Goal: Navigation & Orientation: Understand site structure

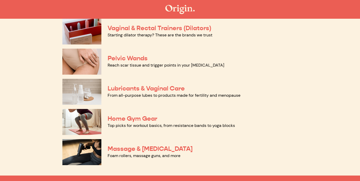
scroll to position [254, 0]
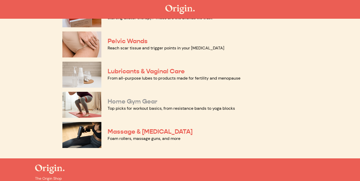
click at [154, 105] on link "Home Gym Gear" at bounding box center [133, 102] width 50 height 8
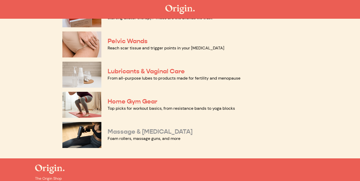
click at [157, 132] on link "Massage & Myofascial Release" at bounding box center [150, 132] width 85 height 8
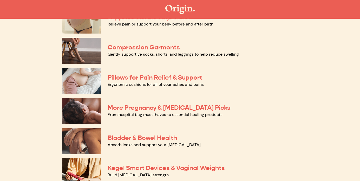
scroll to position [26, 0]
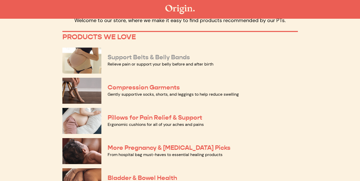
click at [122, 56] on link "Support Belts & Belly Bands" at bounding box center [149, 57] width 83 height 8
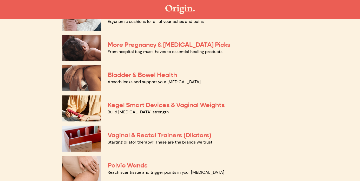
scroll to position [122, 0]
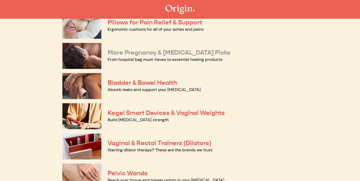
click at [137, 53] on link "More Pregnancy & Postpartum Picks" at bounding box center [169, 53] width 123 height 8
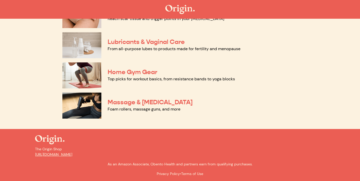
scroll to position [284, 0]
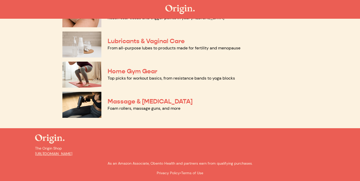
click at [50, 148] on p "The Origin Shop https://www.theoriginway.com" at bounding box center [180, 151] width 290 height 11
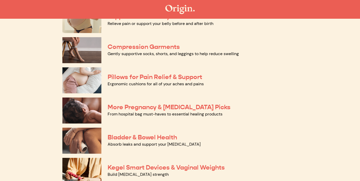
scroll to position [0, 0]
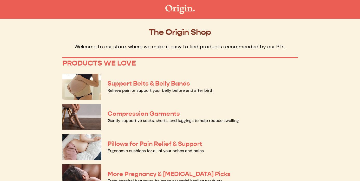
click at [131, 50] on p "Welcome to our store, where we make it easy to find products recommended by our…" at bounding box center [180, 46] width 236 height 7
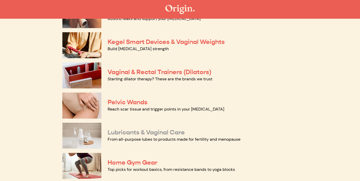
scroll to position [268, 0]
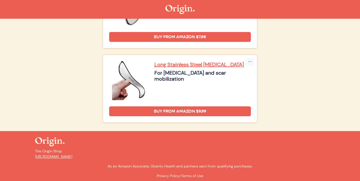
scroll to position [849, 0]
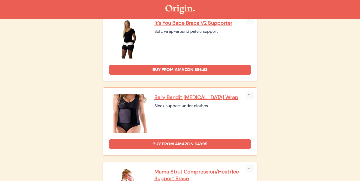
scroll to position [289, 0]
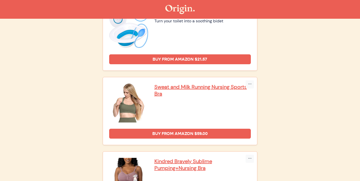
scroll to position [1146, 0]
